Goal: Transaction & Acquisition: Purchase product/service

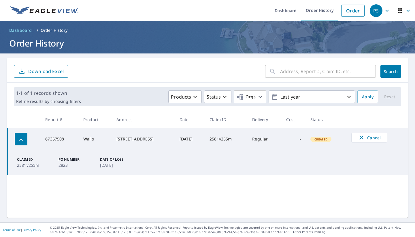
click at [51, 70] on p "Download Excel" at bounding box center [45, 71] width 35 height 6
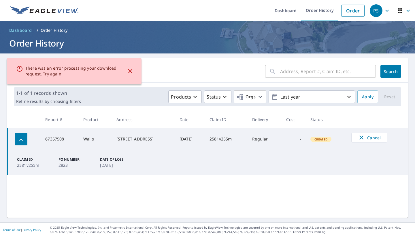
click at [128, 72] on icon "close" at bounding box center [130, 71] width 7 height 7
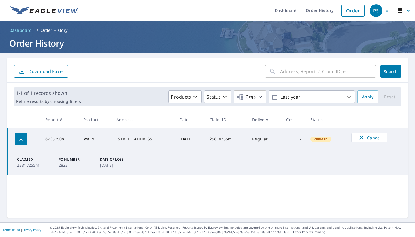
click at [285, 70] on input "text" at bounding box center [328, 71] width 96 height 16
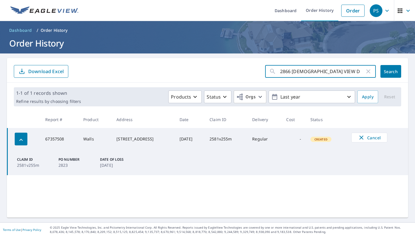
type input "2866 CHAPEL VIEW DR"
click at [391, 71] on button "Search" at bounding box center [391, 71] width 21 height 13
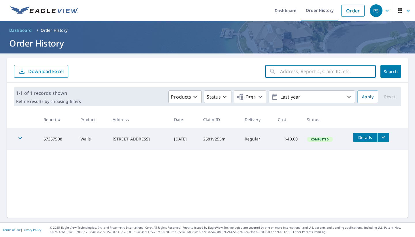
click at [291, 71] on input "text" at bounding box center [328, 71] width 96 height 16
type input "[STREET_ADDRESS][DEMOGRAPHIC_DATA]"
click at [391, 71] on button "Search" at bounding box center [391, 71] width 21 height 13
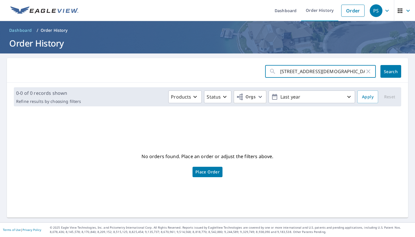
click at [333, 72] on input "[STREET_ADDRESS][DEMOGRAPHIC_DATA]" at bounding box center [322, 71] width 85 height 16
click at [386, 69] on span "Search" at bounding box center [391, 71] width 12 height 5
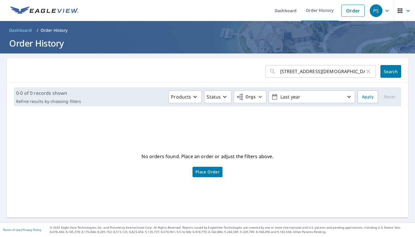
click at [208, 170] on span "Place Order" at bounding box center [208, 171] width 24 height 3
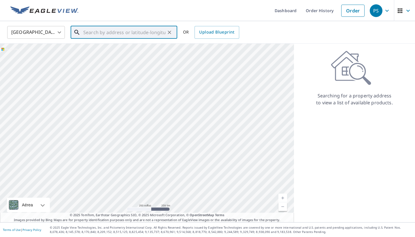
click at [149, 31] on input "text" at bounding box center [124, 32] width 82 height 16
click at [142, 57] on p "[GEOGRAPHIC_DATA]" at bounding box center [127, 56] width 91 height 6
type input "[STREET_ADDRESS]"
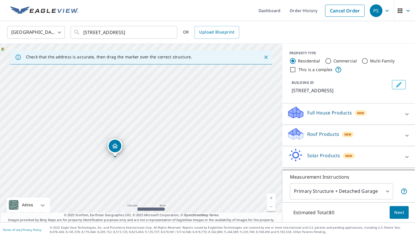
drag, startPoint x: 129, startPoint y: 163, endPoint x: 132, endPoint y: 121, distance: 42.5
click at [132, 121] on div "[STREET_ADDRESS]" at bounding box center [141, 133] width 283 height 178
click at [170, 31] on icon "Clear" at bounding box center [170, 32] width 6 height 6
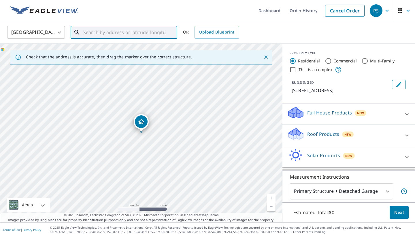
click at [137, 33] on input "text" at bounding box center [124, 32] width 82 height 16
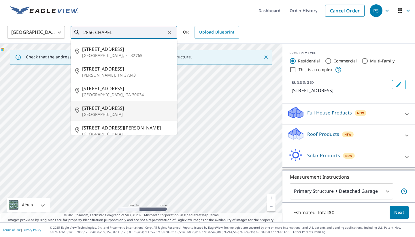
click at [115, 109] on span "[STREET_ADDRESS]" at bounding box center [127, 107] width 91 height 7
type input "[STREET_ADDRESS][PERSON_NAME]"
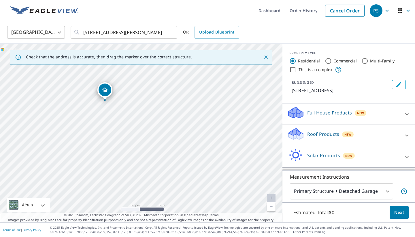
click at [105, 89] on icon "Dropped pin, building 1, Residential property, 2866 Chapel View Dr Florissant, …" at bounding box center [105, 89] width 7 height 7
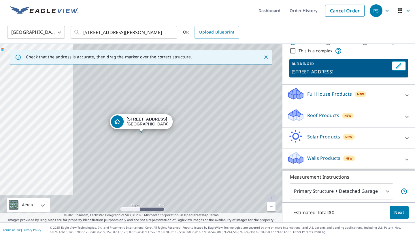
click at [295, 91] on icon at bounding box center [295, 91] width 13 height 7
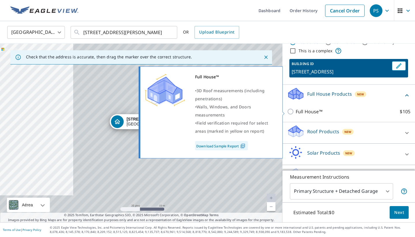
click at [292, 110] on input "Full House™ $105" at bounding box center [291, 111] width 9 height 7
checkbox input "true"
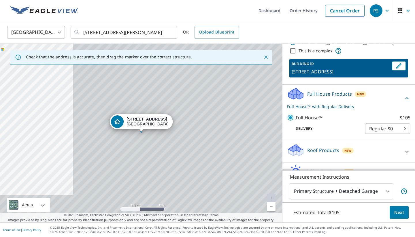
click at [379, 129] on body "PS PS Dashboard Order History Cancel Order PS [GEOGRAPHIC_DATA] [GEOGRAPHIC_DAT…" at bounding box center [207, 118] width 415 height 237
click at [379, 129] on li "Regular $0" at bounding box center [387, 128] width 45 height 10
click at [399, 213] on span "Next" at bounding box center [400, 212] width 10 height 7
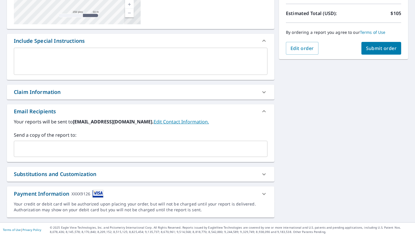
click at [157, 94] on div "Claim Information" at bounding box center [135, 92] width 243 height 8
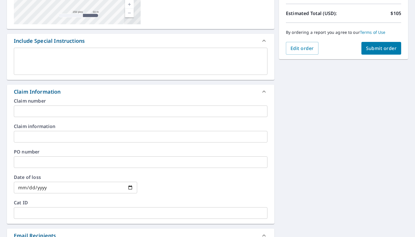
click at [97, 113] on input "text" at bounding box center [141, 111] width 254 height 12
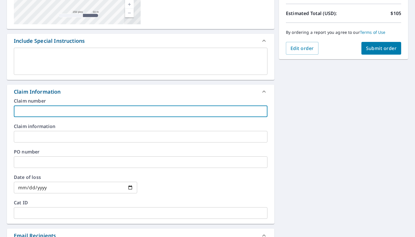
paste input ": 0786778134"
click at [20, 113] on input ": 0786778134" at bounding box center [141, 111] width 254 height 12
type input "0786778134"
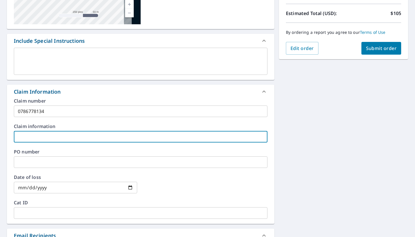
click at [25, 136] on input "text" at bounding box center [141, 137] width 254 height 12
type input "ALL STATE"
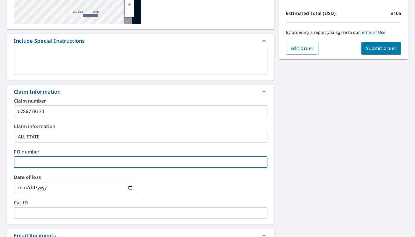
click at [23, 160] on input "text" at bounding box center [141, 162] width 254 height 12
type input "26"
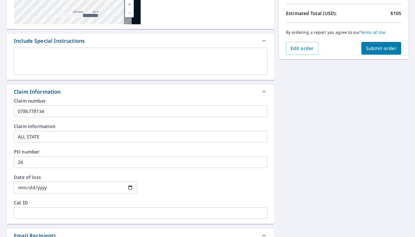
click at [68, 189] on input "date" at bounding box center [75, 187] width 123 height 12
click at [56, 185] on input "date" at bounding box center [75, 187] width 123 height 12
click at [48, 186] on input "date" at bounding box center [75, 187] width 123 height 12
click at [28, 188] on input "date" at bounding box center [75, 187] width 123 height 12
type input "[DATE]"
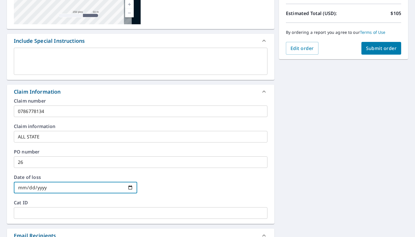
click at [73, 197] on div "Date of loss [DATE] ​" at bounding box center [141, 187] width 254 height 25
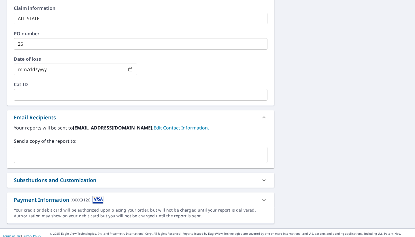
scroll to position [243, 0]
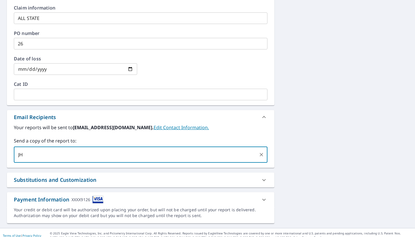
type input "J"
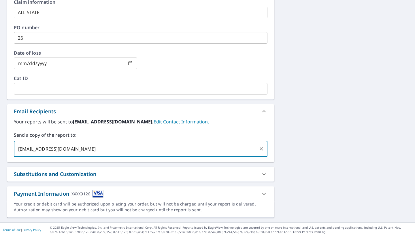
scroll to position [0, 0]
type input "[EMAIL_ADDRESS][DOMAIN_NAME]"
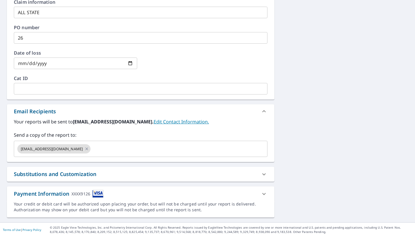
click at [160, 177] on div "Substitutions and Customization" at bounding box center [135, 174] width 243 height 8
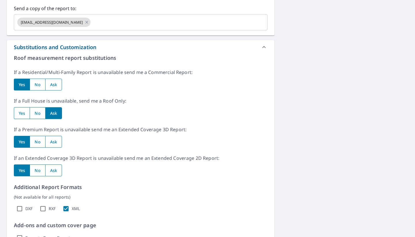
scroll to position [374, 0]
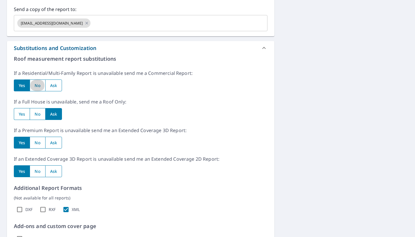
click at [39, 85] on input "radio" at bounding box center [37, 85] width 15 height 12
radio input "true"
click at [25, 113] on input "radio" at bounding box center [22, 114] width 16 height 12
radio input "true"
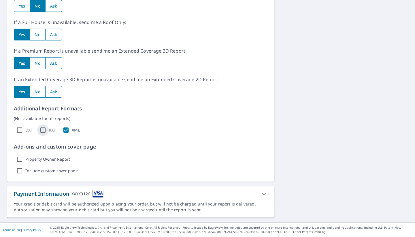
scroll to position [454, 0]
click at [43, 129] on input "RXF" at bounding box center [43, 130] width 12 height 12
checkbox input "true"
click at [25, 128] on input "DXF" at bounding box center [20, 130] width 12 height 12
checkbox input "true"
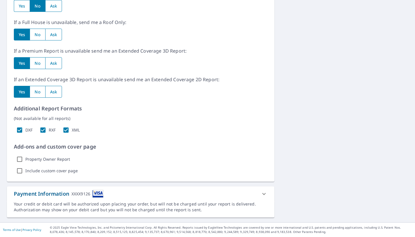
scroll to position [0, 0]
click at [20, 158] on input "Property Owner Report" at bounding box center [20, 159] width 12 height 12
checkbox input "true"
click at [20, 170] on input "Include custom cover page" at bounding box center [20, 171] width 12 height 12
checkbox input "true"
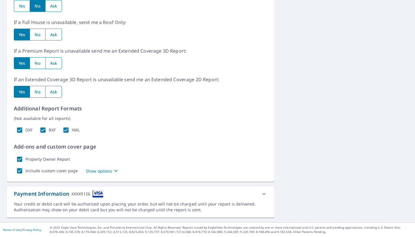
click at [96, 170] on p "Show options" at bounding box center [99, 171] width 27 height 6
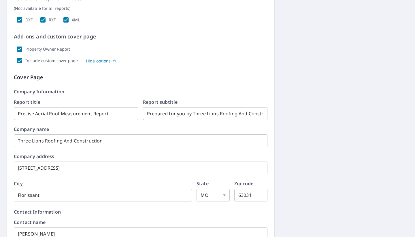
scroll to position [573, 0]
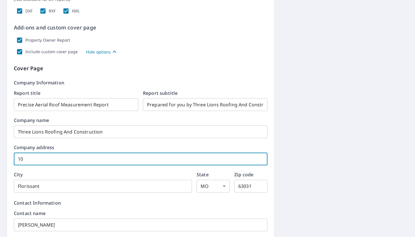
type input "1"
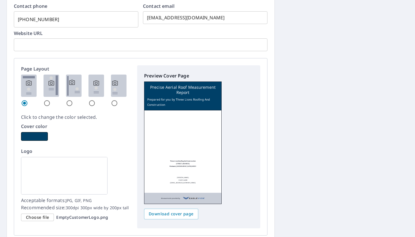
scroll to position [819, 0]
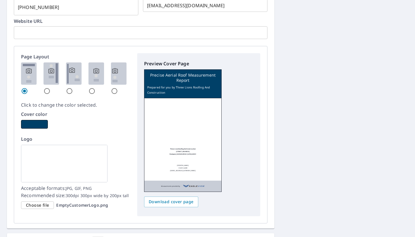
type input "[STREET_ADDRESS]"
click at [45, 205] on span "Choose file" at bounding box center [37, 204] width 23 height 7
click at [0, 0] on input "Choose file EmptyCustomerLogo.png" at bounding box center [0, 0] width 0 height 0
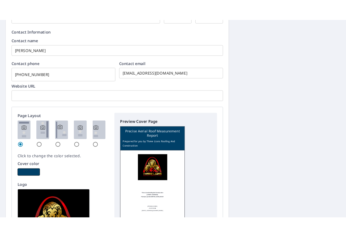
scroll to position [762, 0]
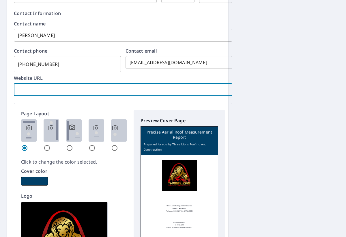
paste input "[URL][DOMAIN_NAME]"
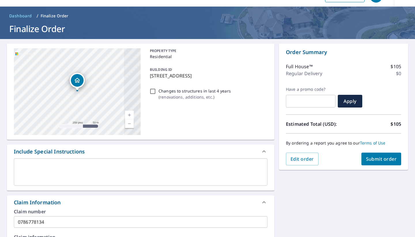
scroll to position [16, 0]
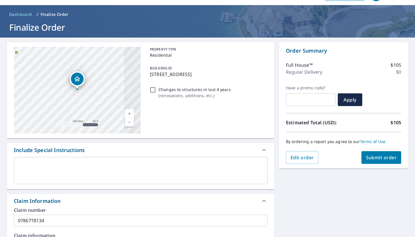
type input "[URL][DOMAIN_NAME]"
click at [384, 157] on span "Submit order" at bounding box center [381, 157] width 31 height 6
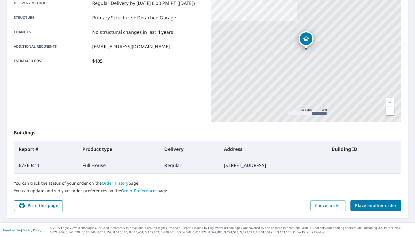
click at [46, 205] on span "Print this page" at bounding box center [38, 205] width 40 height 7
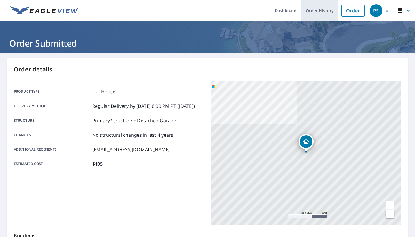
click at [316, 12] on link "Order History" at bounding box center [319, 10] width 37 height 21
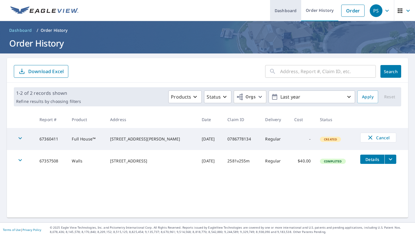
click at [284, 9] on link "Dashboard" at bounding box center [285, 10] width 31 height 21
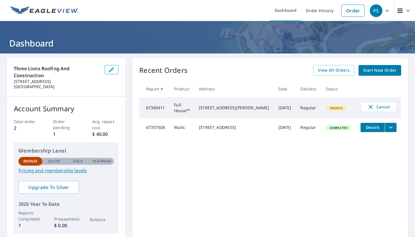
click at [112, 67] on icon "button" at bounding box center [111, 69] width 7 height 7
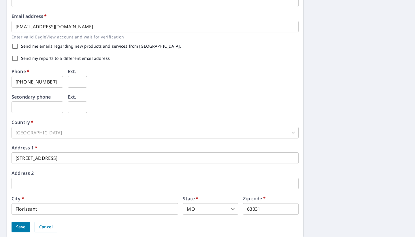
scroll to position [152, 0]
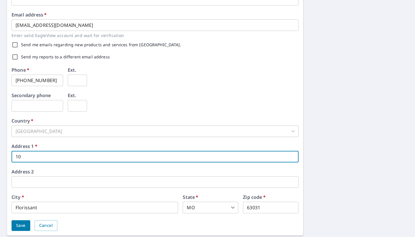
type input "1"
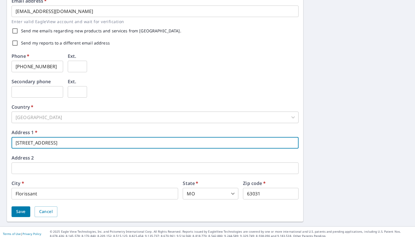
scroll to position [169, 0]
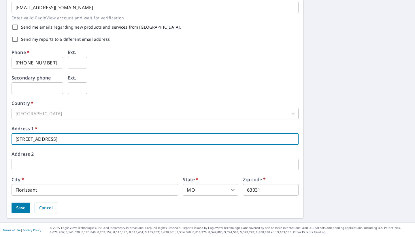
type input "[STREET_ADDRESS]"
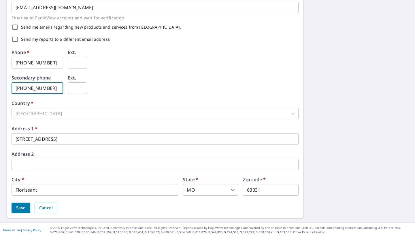
scroll to position [0, 0]
type input "[PHONE_NUMBER]"
click at [12, 210] on button "Save" at bounding box center [21, 207] width 19 height 11
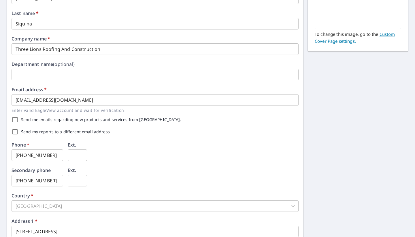
scroll to position [86, 0]
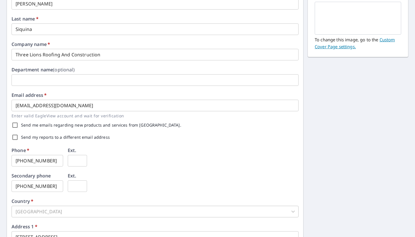
click at [15, 123] on input "Send me emails regarding new products and services from [GEOGRAPHIC_DATA]." at bounding box center [15, 125] width 12 height 12
checkbox input "true"
click at [15, 134] on input "Send my reports to a different email address" at bounding box center [15, 137] width 12 height 12
checkbox input "true"
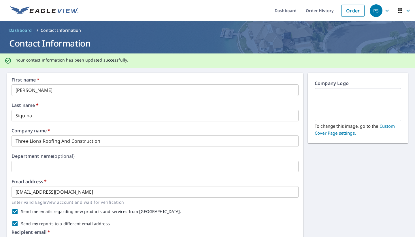
scroll to position [0, 0]
click at [387, 126] on link "Custom Cover Page settings." at bounding box center [355, 129] width 80 height 13
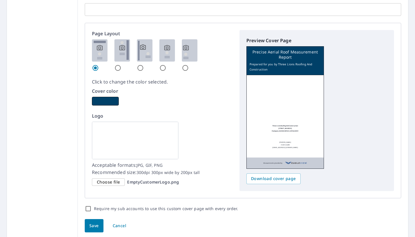
scroll to position [339, 0]
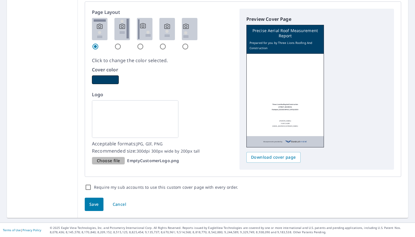
click at [113, 158] on span "Choose file" at bounding box center [108, 160] width 23 height 7
click at [0, 0] on input "Choose file EmptyCustomerLogo.png" at bounding box center [0, 0] width 0 height 0
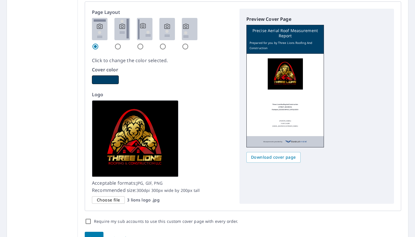
click at [90, 219] on input "Require my sub accounts to use this custom cover page with every order." at bounding box center [88, 221] width 7 height 7
checkbox input "true"
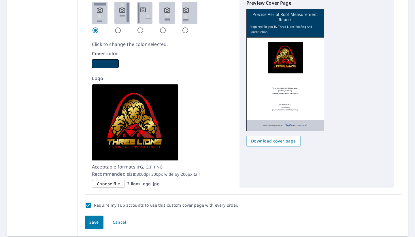
click at [97, 220] on span "Save" at bounding box center [94, 221] width 10 height 7
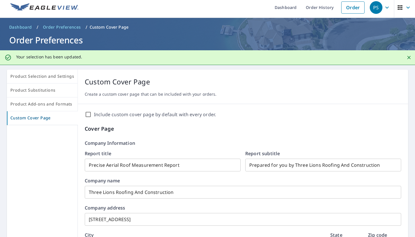
scroll to position [0, 0]
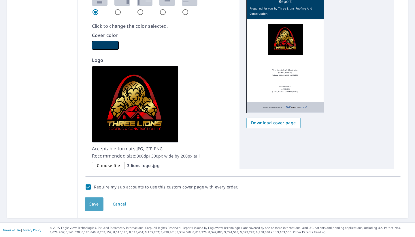
click at [95, 203] on span "Save" at bounding box center [94, 203] width 10 height 7
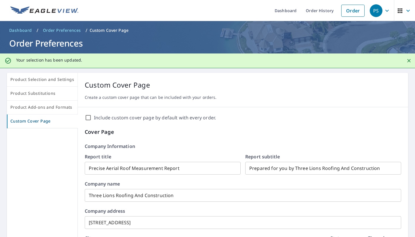
click at [113, 31] on p "Custom Cover Page" at bounding box center [109, 30] width 39 height 6
click at [109, 29] on p "Custom Cover Page" at bounding box center [109, 30] width 39 height 6
click at [69, 29] on span "Order Preferences" at bounding box center [62, 30] width 38 height 6
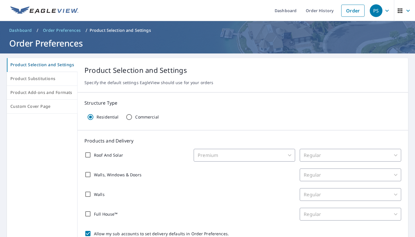
click at [18, 27] on span "Dashboard" at bounding box center [20, 30] width 23 height 6
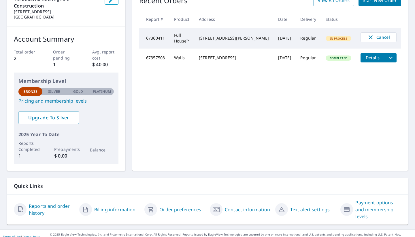
scroll to position [69, 0]
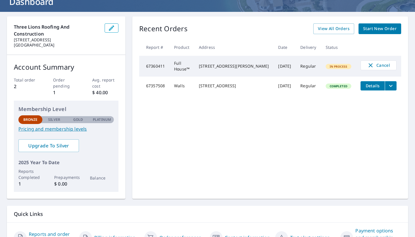
click at [374, 83] on span "Details" at bounding box center [372, 85] width 17 height 5
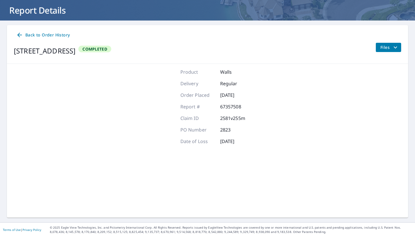
scroll to position [33, 0]
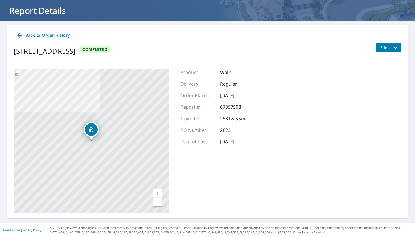
click at [394, 46] on icon "filesDropdownBtn-67357508" at bounding box center [395, 47] width 7 height 7
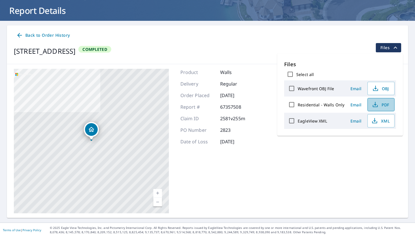
click at [385, 104] on span "PDF" at bounding box center [381, 104] width 18 height 7
click at [293, 103] on input "Residential - Walls Only" at bounding box center [292, 104] width 12 height 12
checkbox input "true"
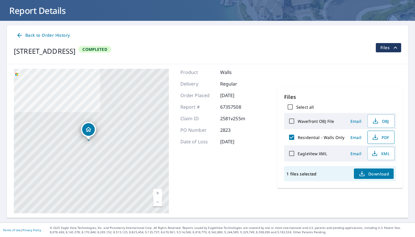
scroll to position [0, 0]
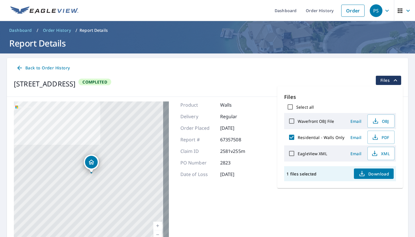
click at [366, 175] on span "Download" at bounding box center [374, 173] width 31 height 7
